Goal: Answer question/provide support: Share knowledge or assist other users

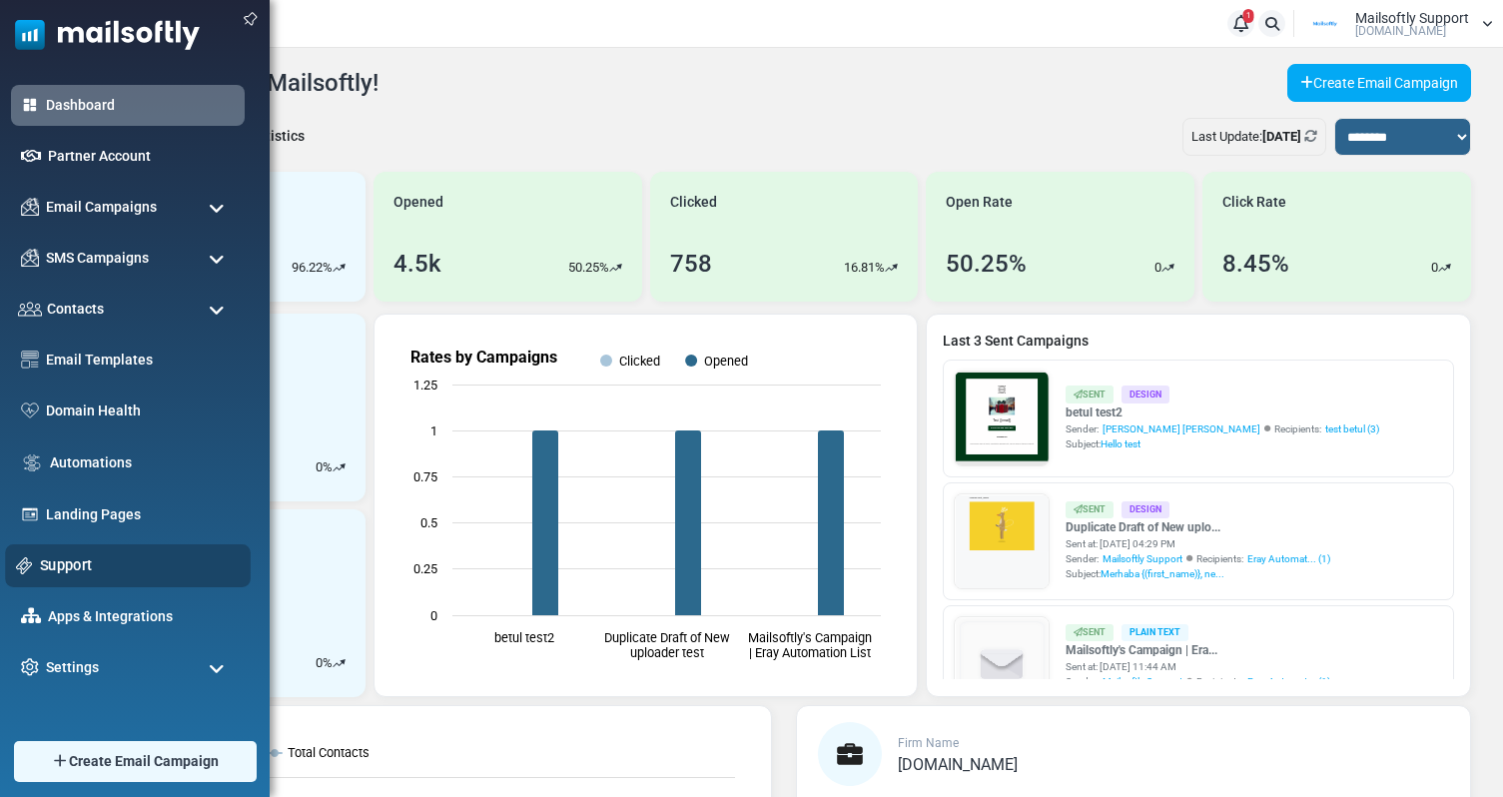
click at [90, 560] on link "Support" at bounding box center [140, 565] width 200 height 22
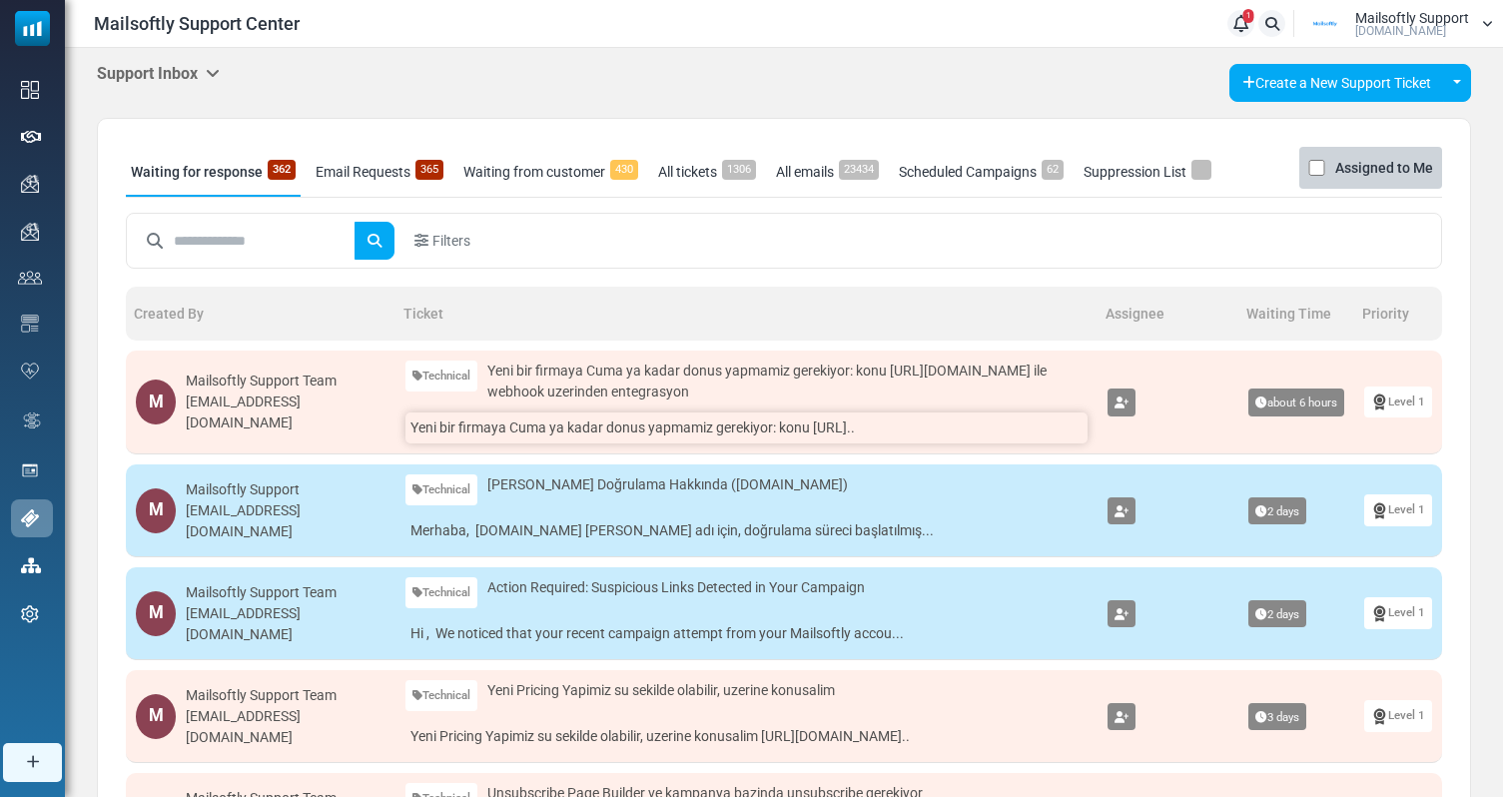
click at [439, 423] on link "Yeni bir firmaya Cuma ya kadar donus yapmamiz gerekiyor: konu [URL].." at bounding box center [747, 428] width 682 height 31
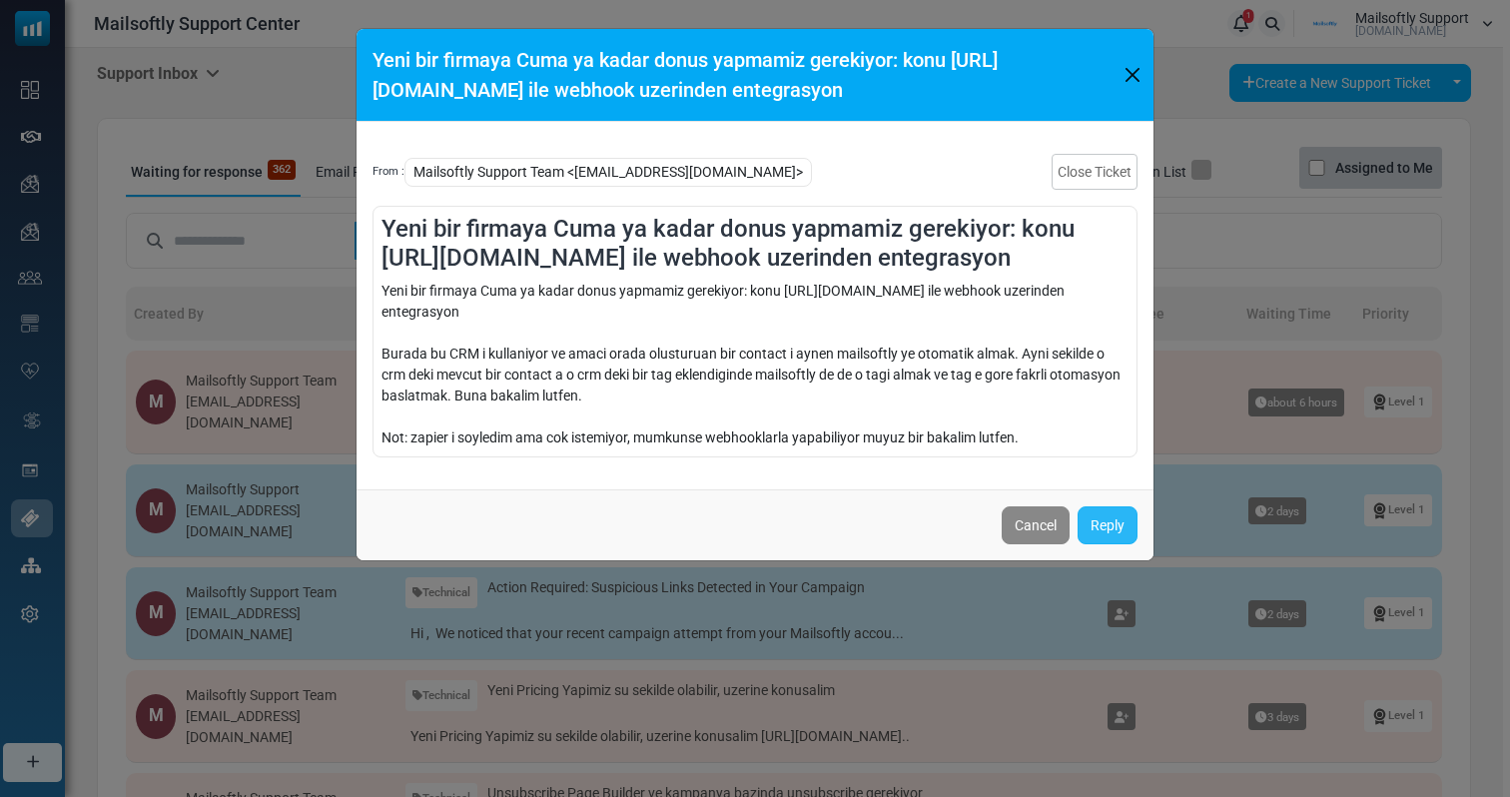
click at [1097, 524] on link "Reply" at bounding box center [1108, 525] width 60 height 38
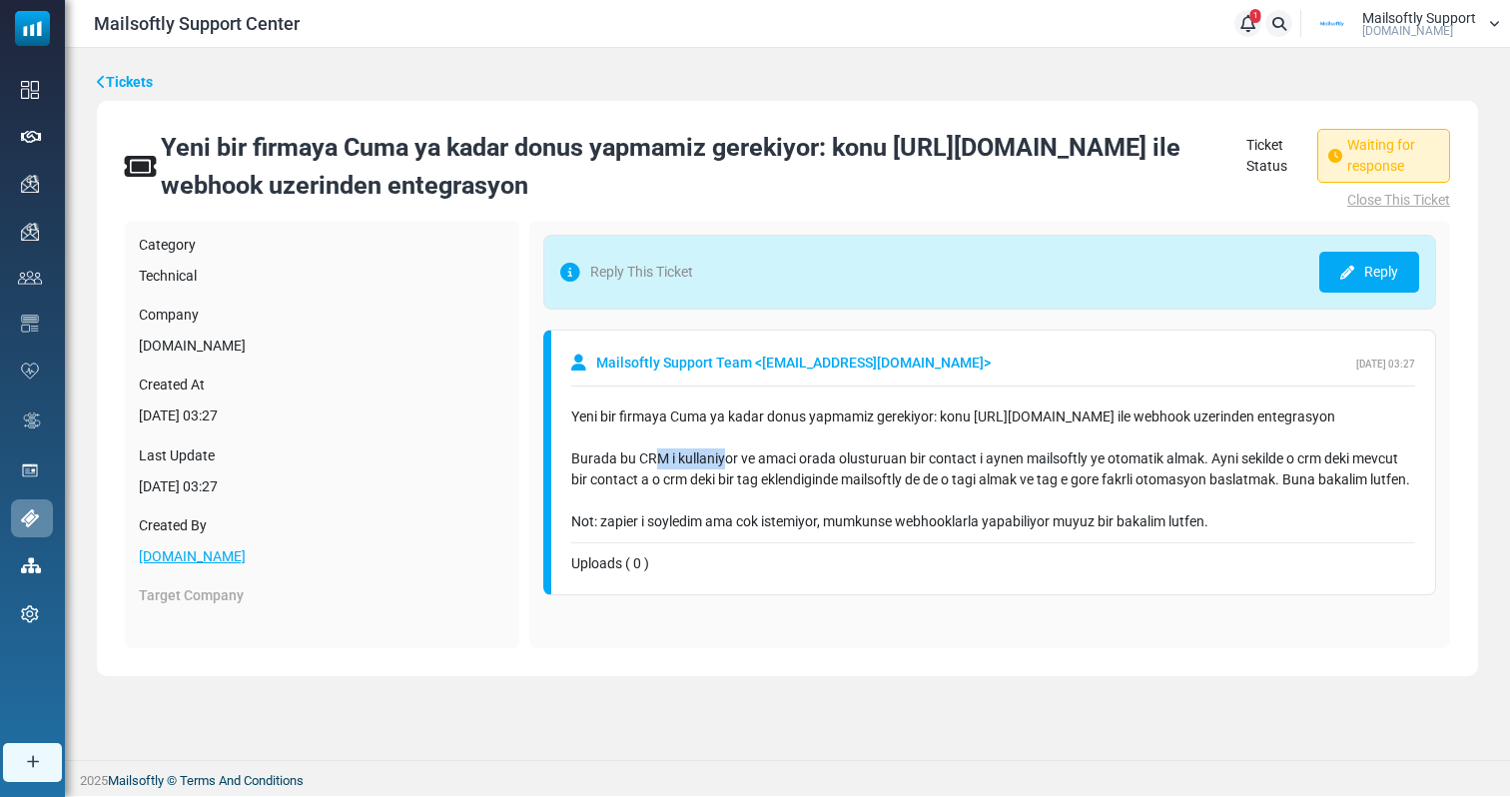
drag, startPoint x: 660, startPoint y: 468, endPoint x: 727, endPoint y: 463, distance: 67.1
click at [727, 463] on div "Yeni bir firmaya Cuma ya kadar donus yapmamiz gerekiyor: konu https://www.getjo…" at bounding box center [993, 470] width 844 height 126
click at [718, 469] on div "Yeni bir firmaya Cuma ya kadar donus yapmamiz gerekiyor: konu https://www.getjo…" at bounding box center [993, 470] width 844 height 126
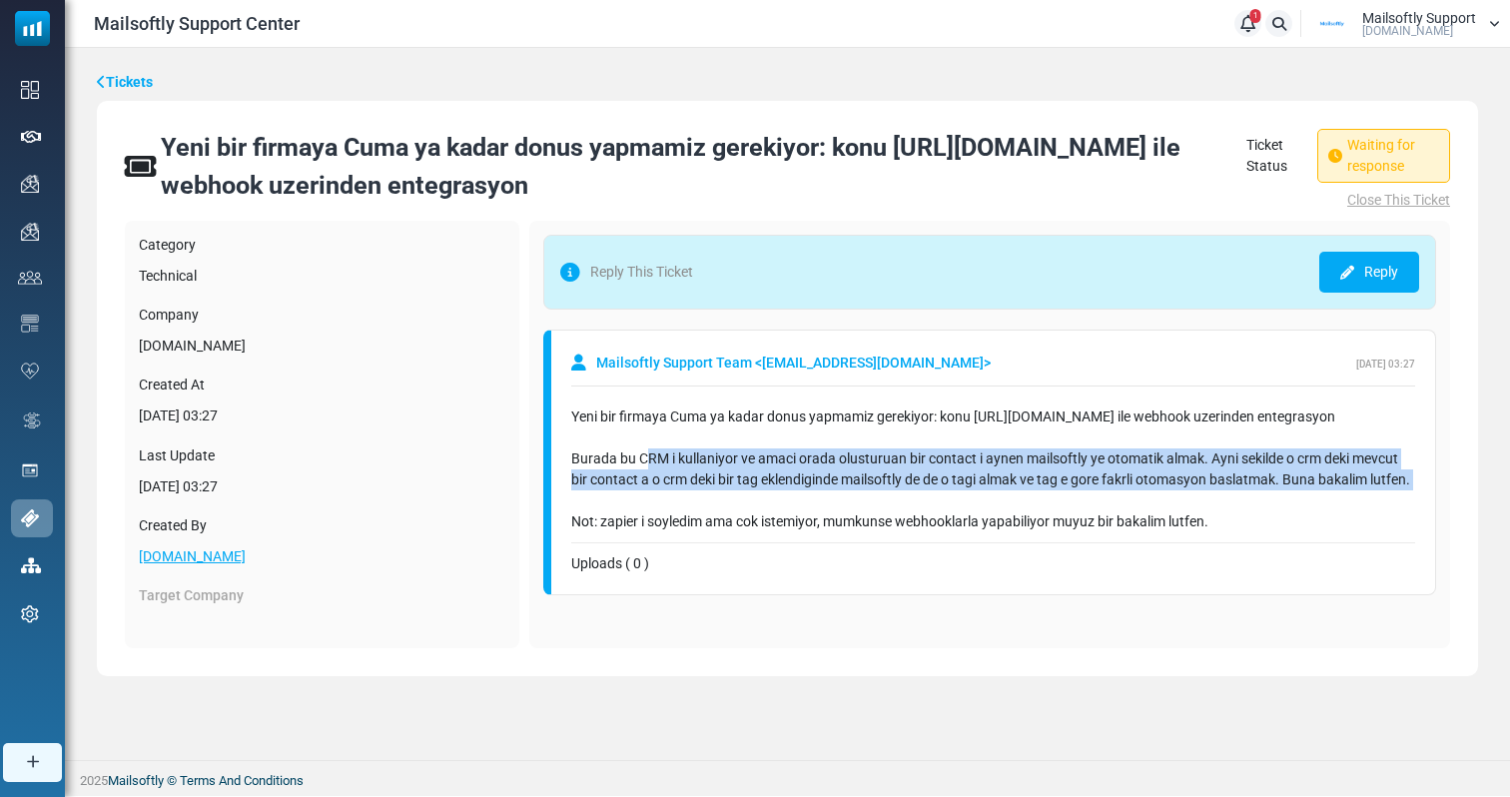
drag, startPoint x: 641, startPoint y: 511, endPoint x: 643, endPoint y: 468, distance: 43.0
click at [643, 468] on div "Yeni bir firmaya Cuma ya kadar donus yapmamiz gerekiyor: konu https://www.getjo…" at bounding box center [993, 470] width 844 height 126
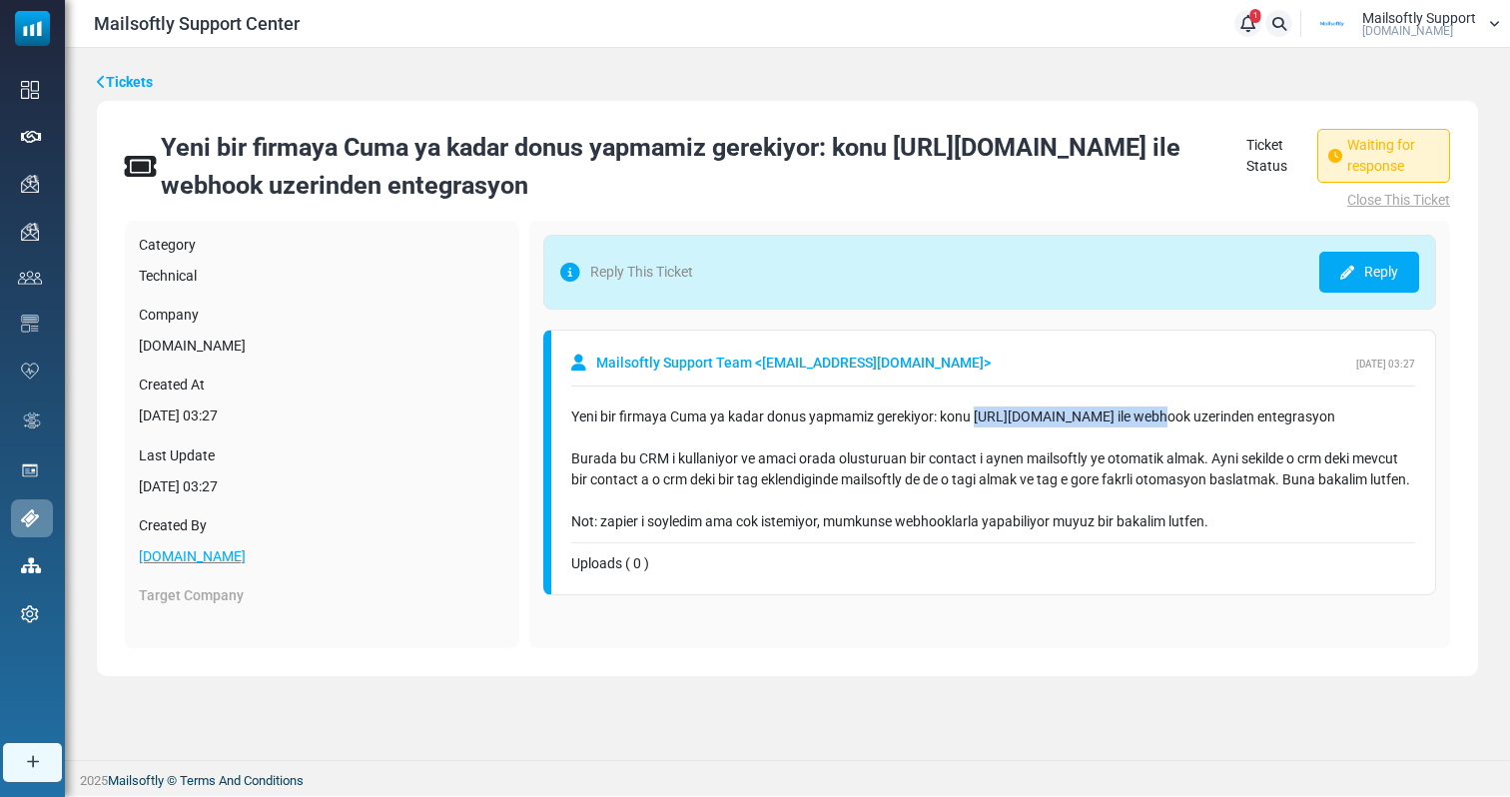
drag, startPoint x: 1152, startPoint y: 415, endPoint x: 975, endPoint y: 424, distance: 177.0
click at [975, 424] on div "Yeni bir firmaya Cuma ya kadar donus yapmamiz gerekiyor: konu https://www.getjo…" at bounding box center [993, 470] width 844 height 126
copy div "https://www.getjobber.com/"
drag, startPoint x: 1258, startPoint y: 475, endPoint x: 946, endPoint y: 474, distance: 311.6
click at [946, 474] on div "Yeni bir firmaya Cuma ya kadar donus yapmamiz gerekiyor: konu https://www.getjo…" at bounding box center [993, 470] width 844 height 126
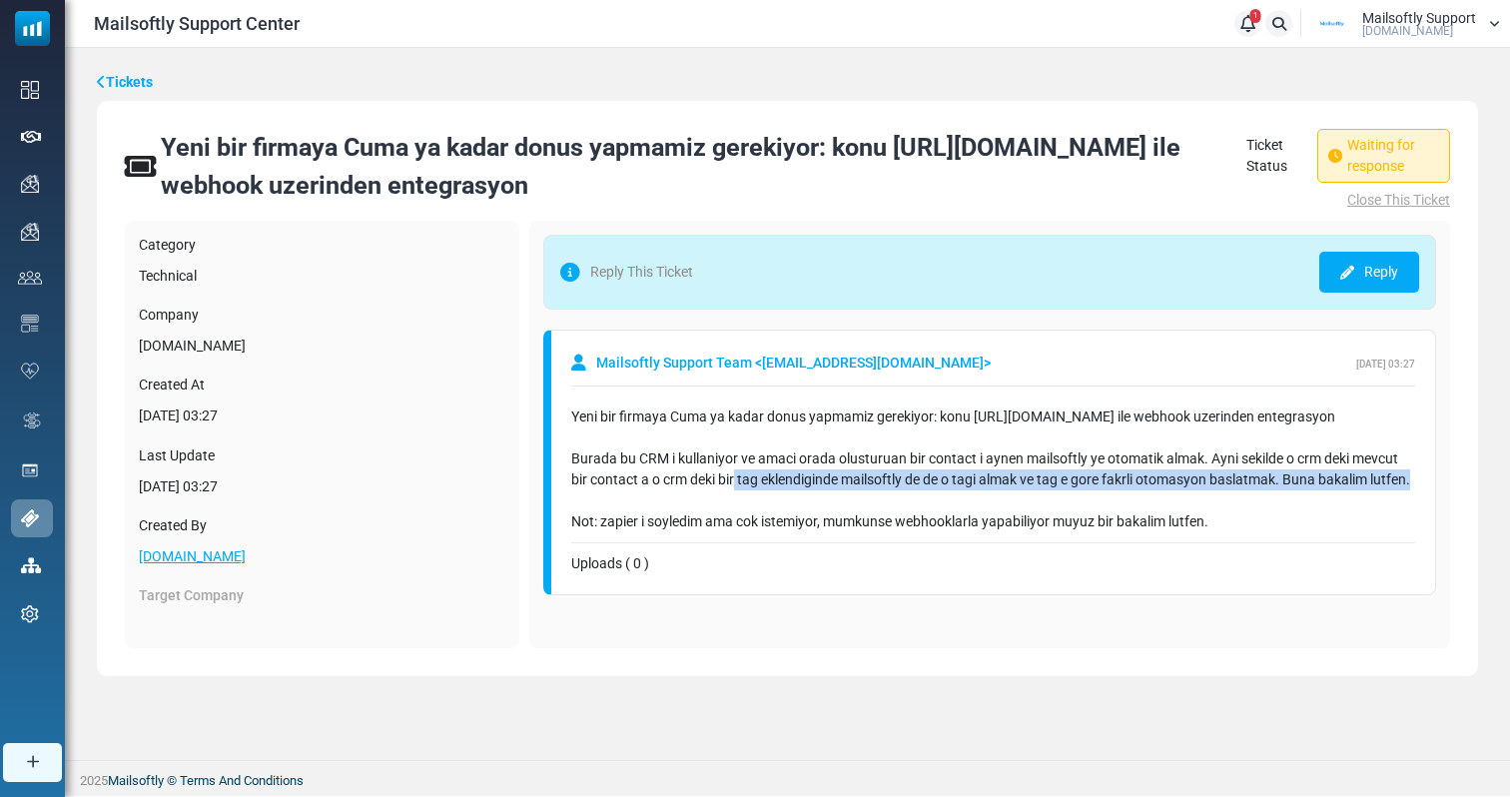
drag, startPoint x: 741, startPoint y: 497, endPoint x: 734, endPoint y: 472, distance: 25.9
click at [734, 472] on div "Yeni bir firmaya Cuma ya kadar donus yapmamiz gerekiyor: konu https://www.getjo…" at bounding box center [993, 470] width 844 height 126
click at [666, 492] on div "Yeni bir firmaya Cuma ya kadar donus yapmamiz gerekiyor: konu https://www.getjo…" at bounding box center [993, 470] width 844 height 126
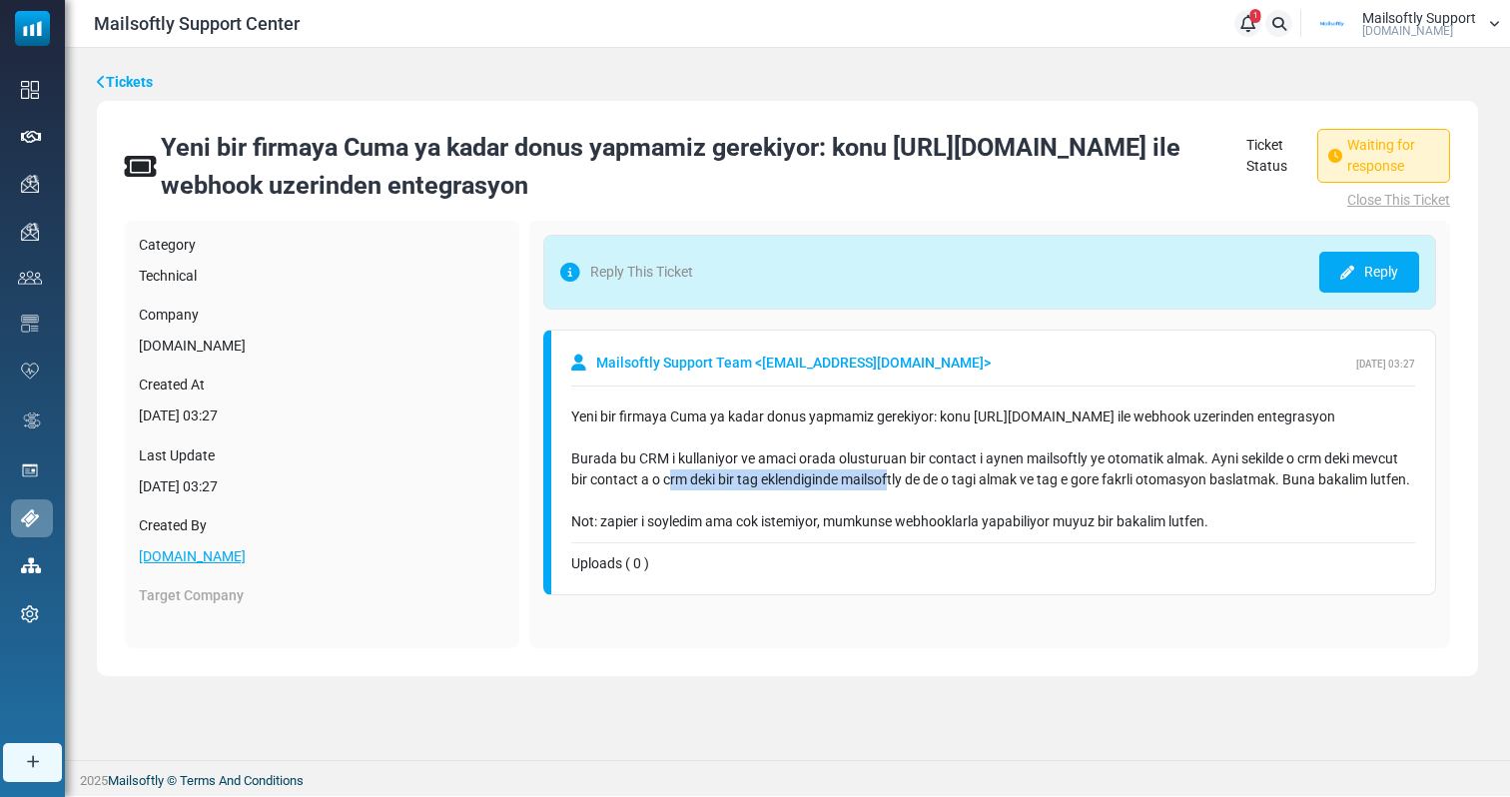
drag, startPoint x: 670, startPoint y: 473, endPoint x: 896, endPoint y: 473, distance: 225.7
click at [896, 473] on div "Yeni bir firmaya Cuma ya kadar donus yapmamiz gerekiyor: konu https://www.getjo…" at bounding box center [993, 470] width 844 height 126
drag, startPoint x: 1006, startPoint y: 482, endPoint x: 1079, endPoint y: 479, distance: 73.0
click at [1079, 479] on div "Yeni bir firmaya Cuma ya kadar donus yapmamiz gerekiyor: konu https://www.getjo…" at bounding box center [993, 470] width 844 height 126
drag, startPoint x: 1084, startPoint y: 522, endPoint x: 1104, endPoint y: 484, distance: 42.9
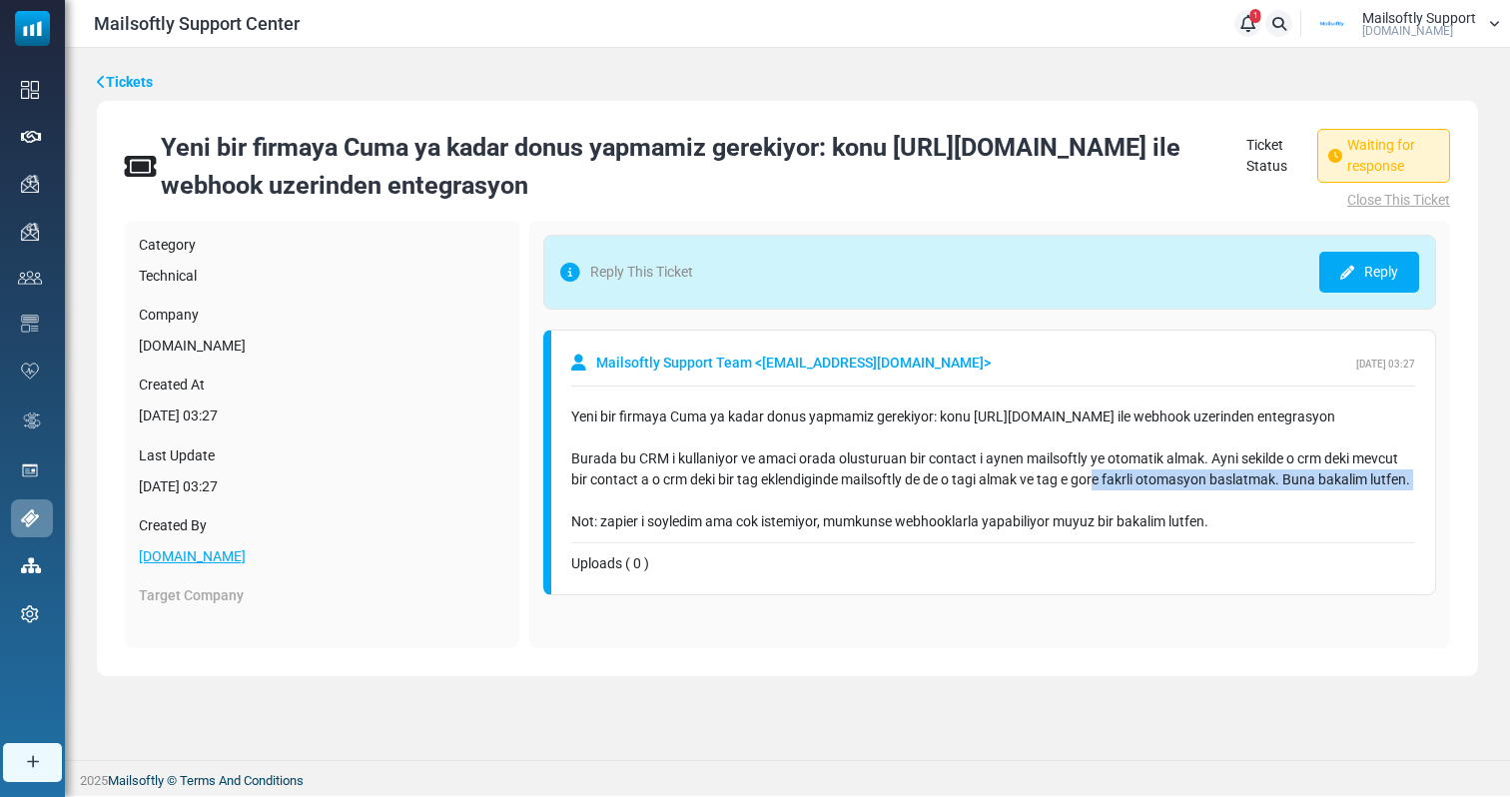
click at [1104, 484] on div "Yeni bir firmaya Cuma ya kadar donus yapmamiz gerekiyor: konu https://www.getjo…" at bounding box center [993, 470] width 844 height 126
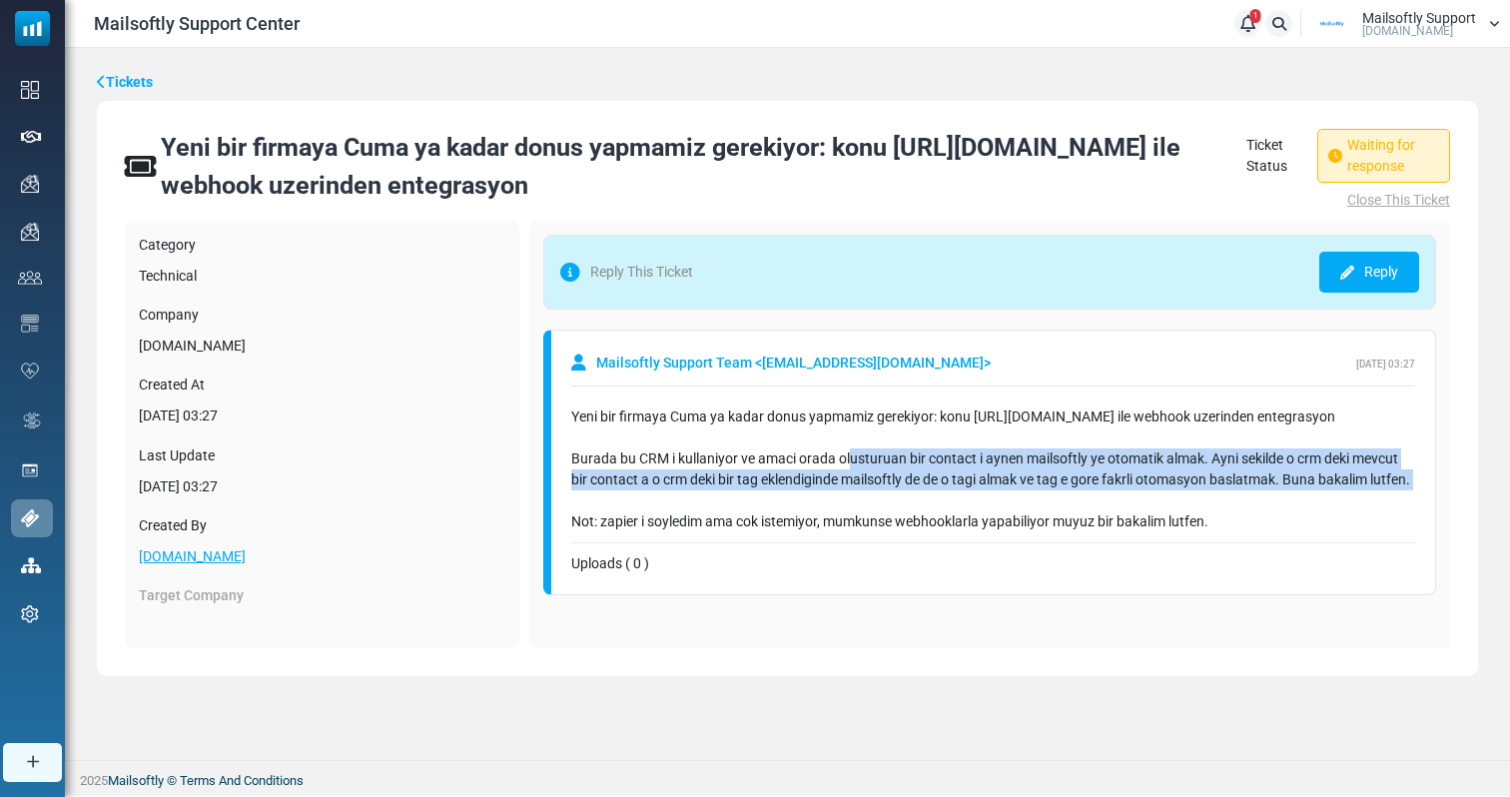
drag, startPoint x: 853, startPoint y: 517, endPoint x: 853, endPoint y: 453, distance: 63.9
click at [853, 453] on div "Yeni bir firmaya Cuma ya kadar donus yapmamiz gerekiyor: konu https://www.getjo…" at bounding box center [993, 470] width 844 height 126
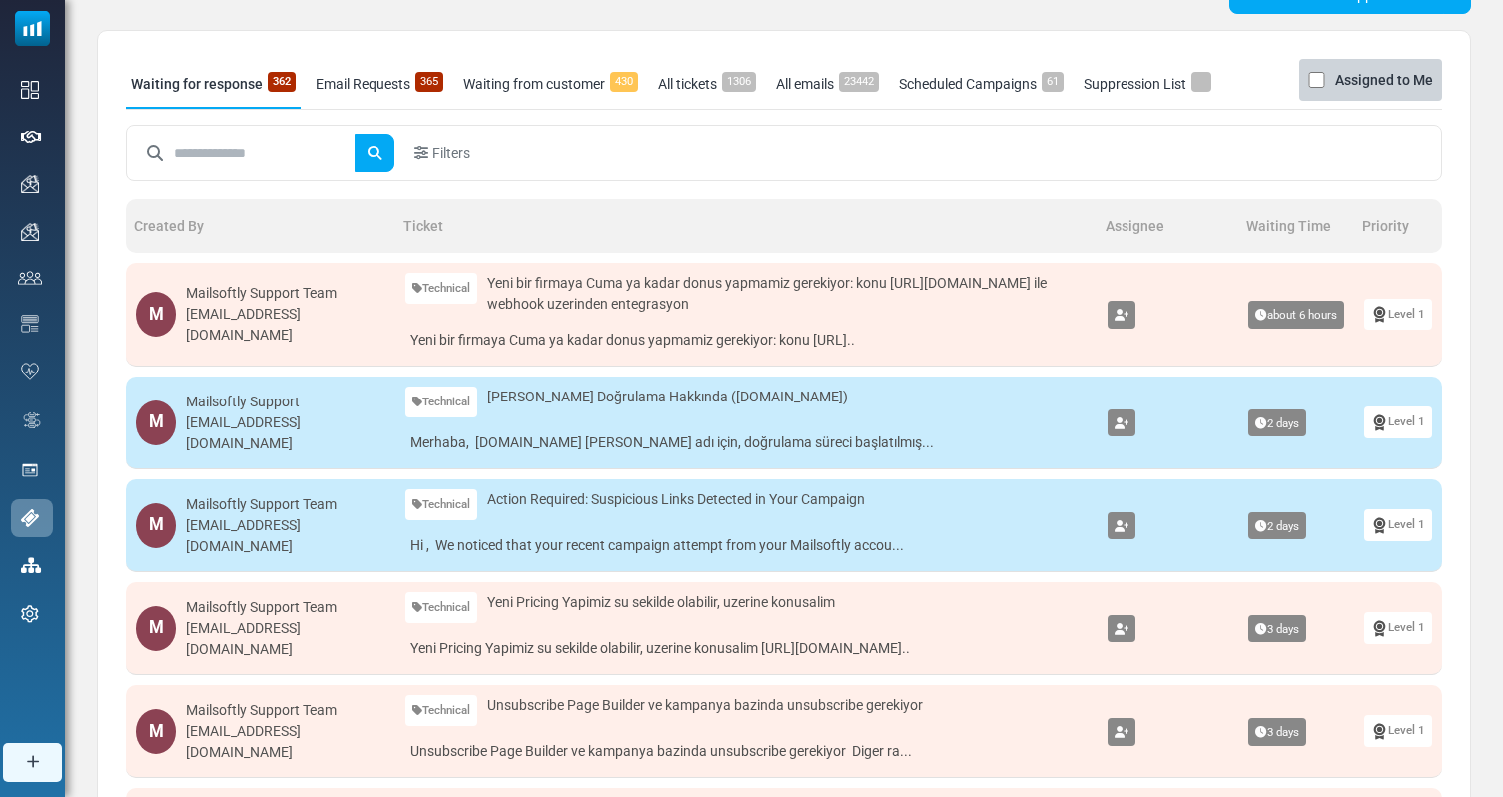
scroll to position [90, 0]
